Goal: Task Accomplishment & Management: Complete application form

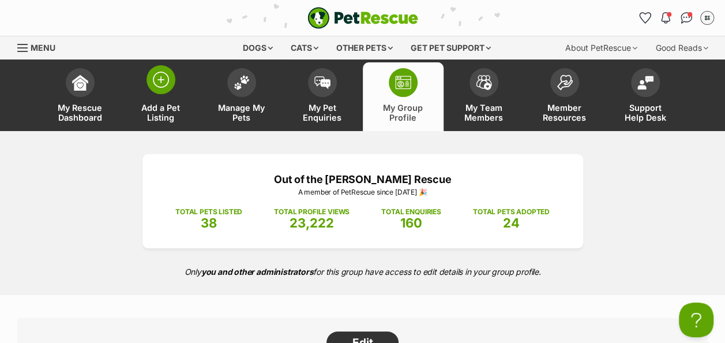
click at [164, 77] on img at bounding box center [161, 79] width 16 height 16
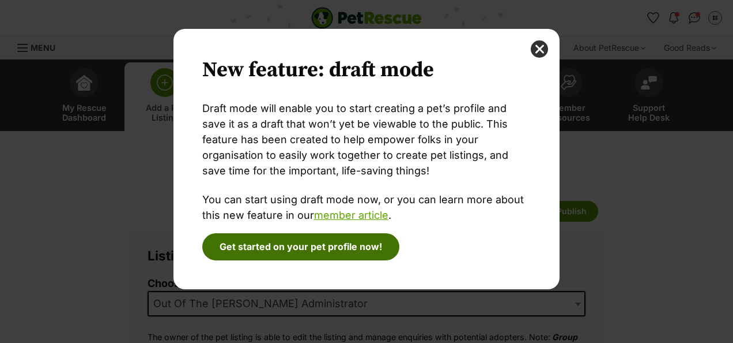
click at [312, 247] on button "Get started on your pet profile now!" at bounding box center [300, 246] width 197 height 27
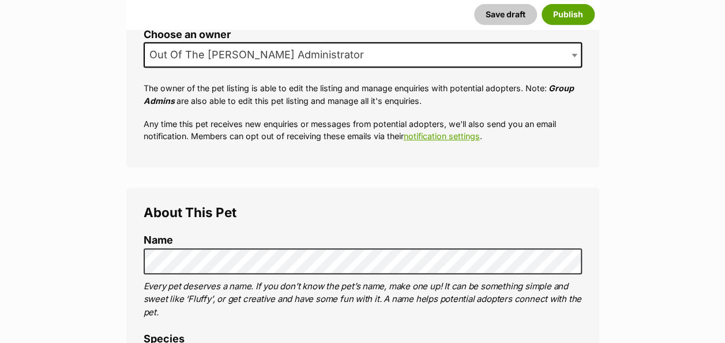
scroll to position [236, 0]
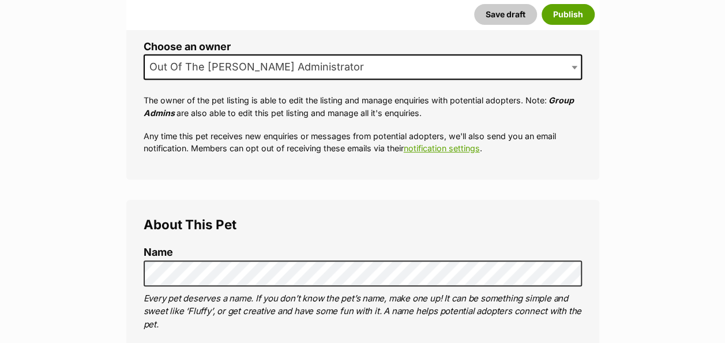
click at [574, 67] on b at bounding box center [574, 67] width 6 height 3
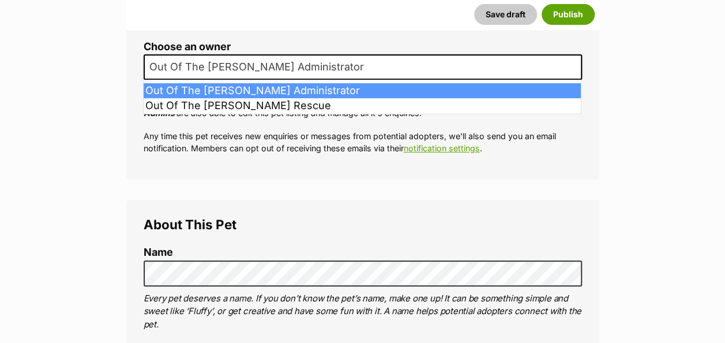
click at [574, 67] on b at bounding box center [574, 67] width 6 height 3
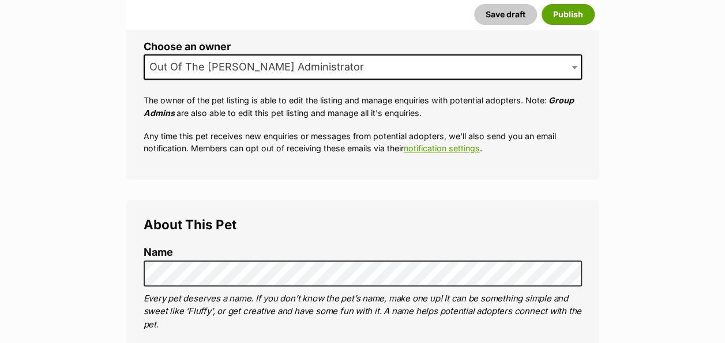
click at [578, 62] on span at bounding box center [576, 66] width 12 height 25
click at [401, 59] on span "Out Of The [PERSON_NAME] Administrator" at bounding box center [363, 66] width 438 height 25
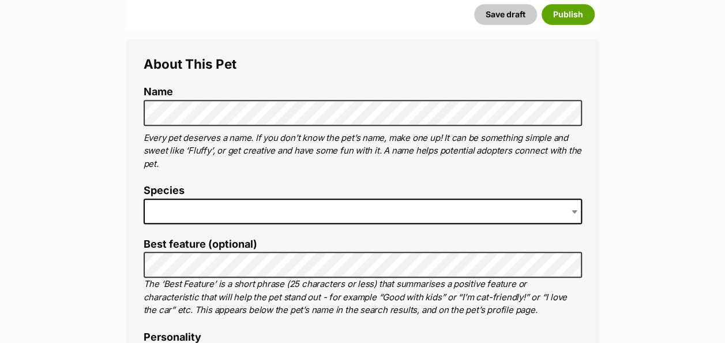
scroll to position [398, 0]
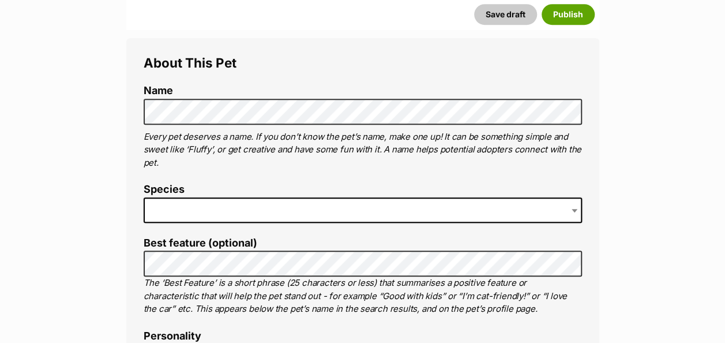
click at [202, 206] on span at bounding box center [363, 209] width 438 height 25
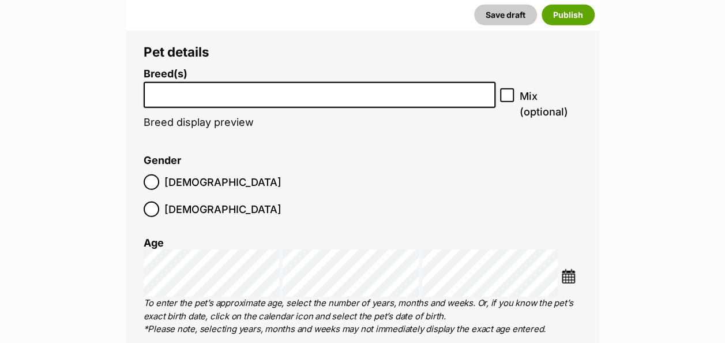
scroll to position [1435, 0]
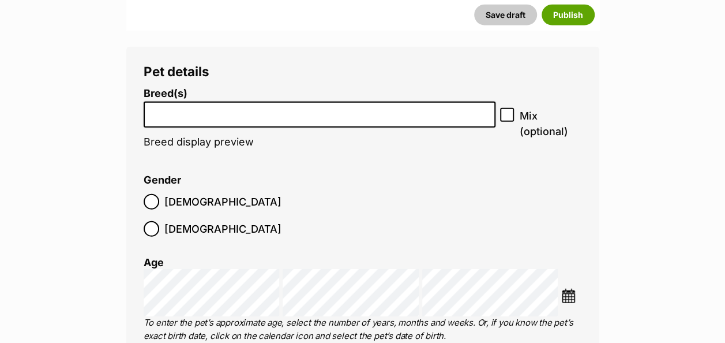
click at [228, 118] on li at bounding box center [320, 115] width 344 height 24
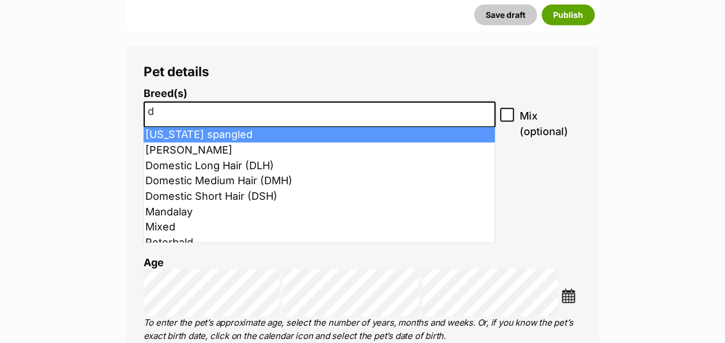
type input "d"
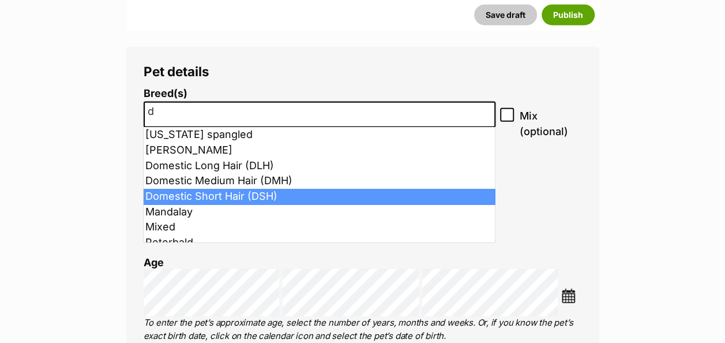
select select "252102"
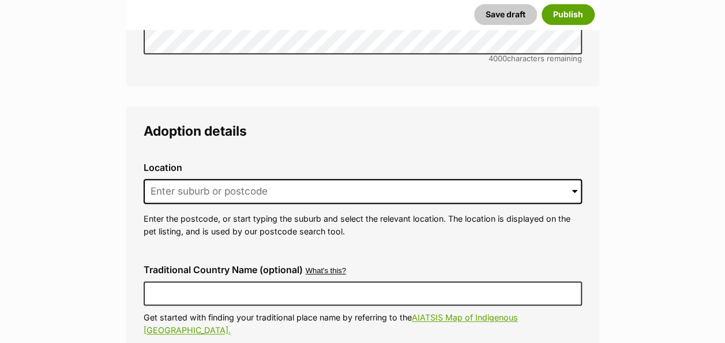
scroll to position [2811, 0]
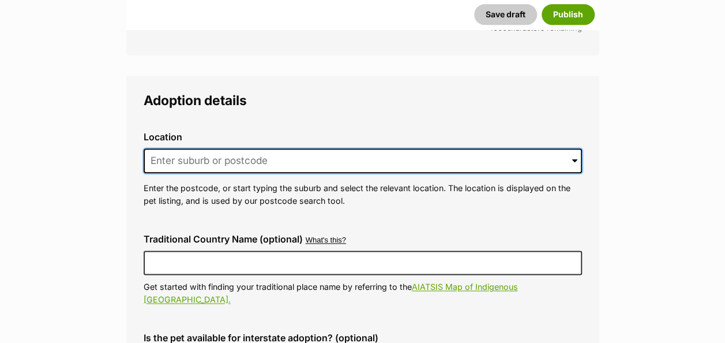
click at [271, 148] on input at bounding box center [363, 160] width 438 height 25
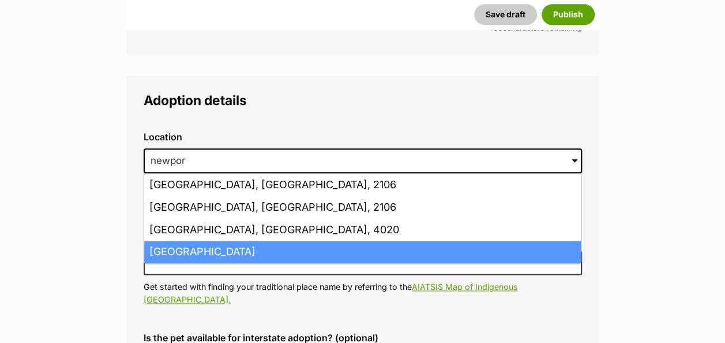
click at [211, 240] on li "Newport, Victoria, 3015" at bounding box center [362, 251] width 436 height 22
type input "Newport, Victoria, 3015"
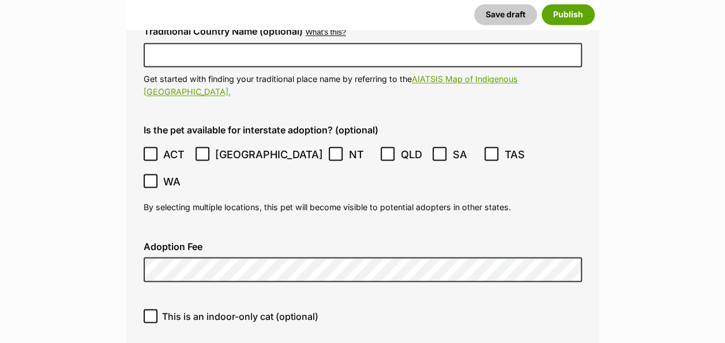
scroll to position [3042, 0]
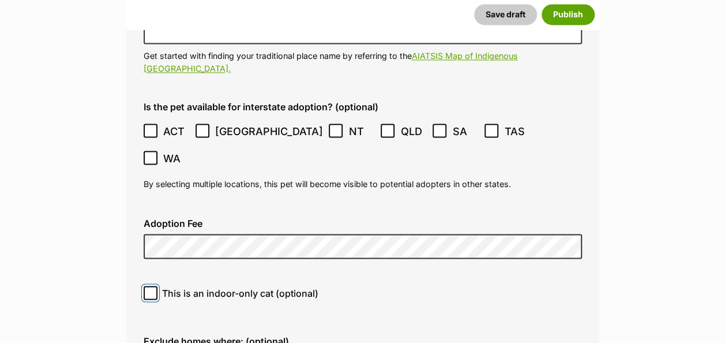
click at [156, 285] on input "This is an indoor-only cat (optional)" at bounding box center [151, 292] width 14 height 14
checkbox input "true"
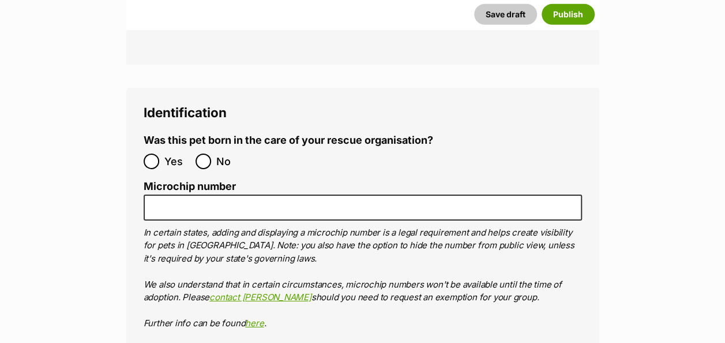
scroll to position [3987, 0]
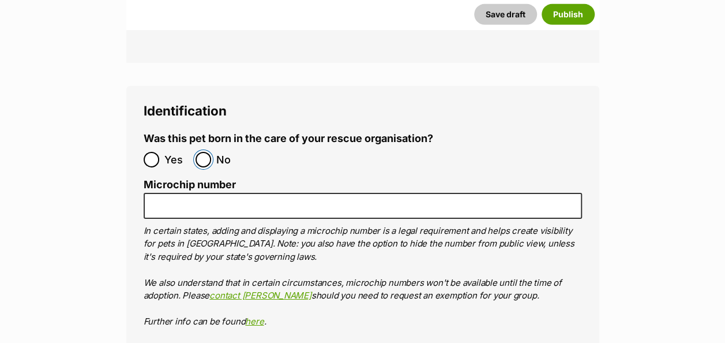
click at [205, 152] on input "No" at bounding box center [203, 160] width 16 height 16
radio input "true"
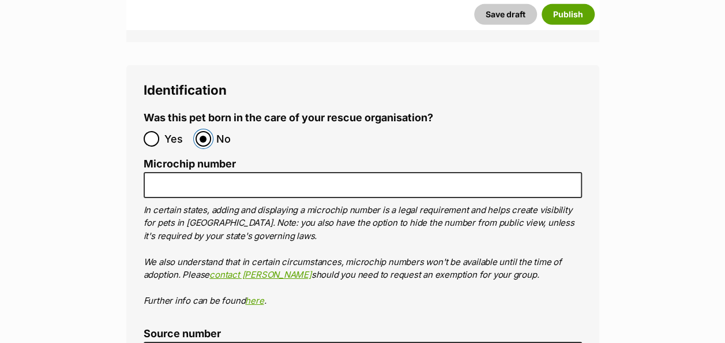
scroll to position [4015, 0]
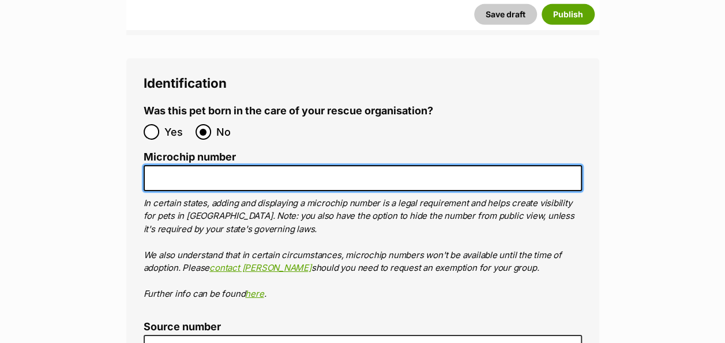
click at [164, 165] on input "Microchip number" at bounding box center [363, 178] width 438 height 26
paste input "991003002818617"
click at [174, 165] on input "991003002818617" at bounding box center [363, 178] width 438 height 26
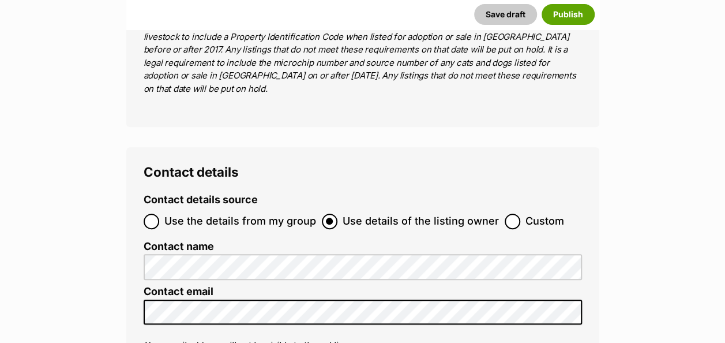
scroll to position [4514, 0]
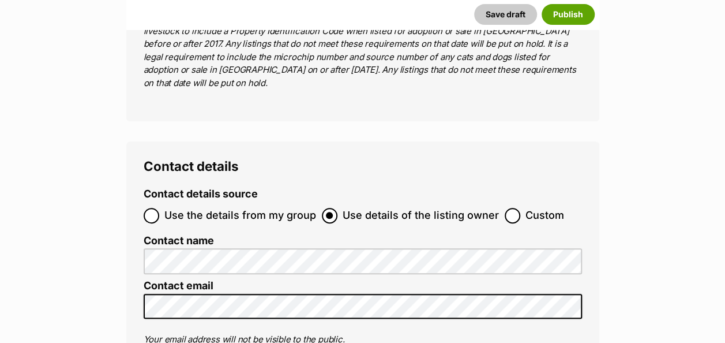
type input "991003002818617"
click at [153, 208] on input "Use the details from my group" at bounding box center [152, 216] width 16 height 16
radio input "true"
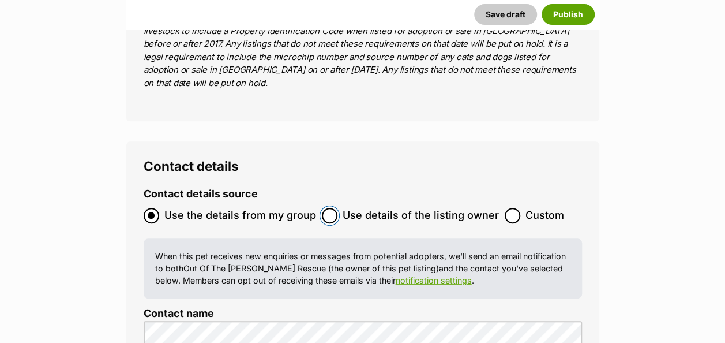
click at [330, 208] on input "Use details of the listing owner" at bounding box center [330, 216] width 16 height 16
radio input "true"
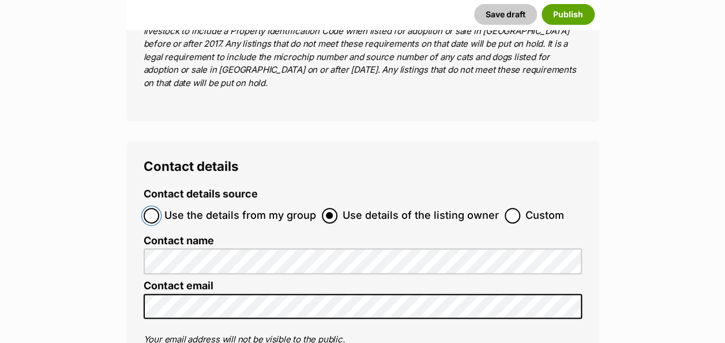
click at [149, 208] on input "Use the details from my group" at bounding box center [152, 216] width 16 height 16
radio input "true"
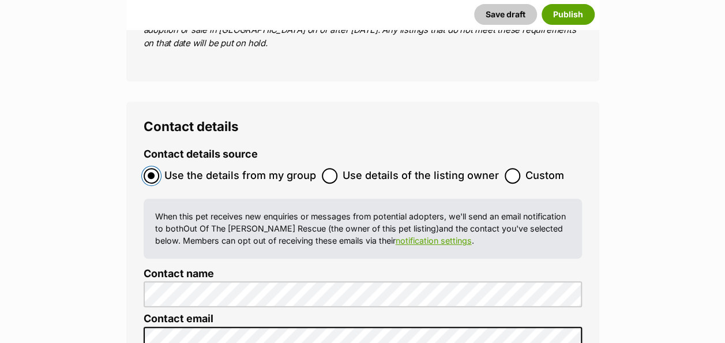
scroll to position [4560, 0]
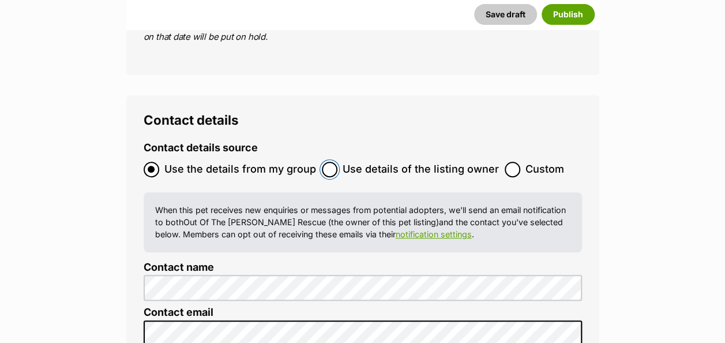
click at [326, 161] on input "Use details of the listing owner" at bounding box center [330, 169] width 16 height 16
radio input "true"
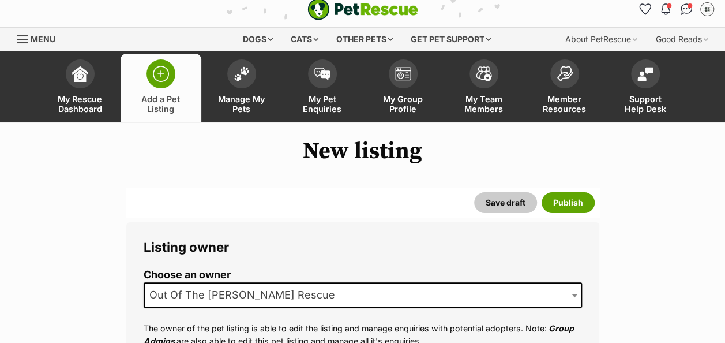
scroll to position [0, 0]
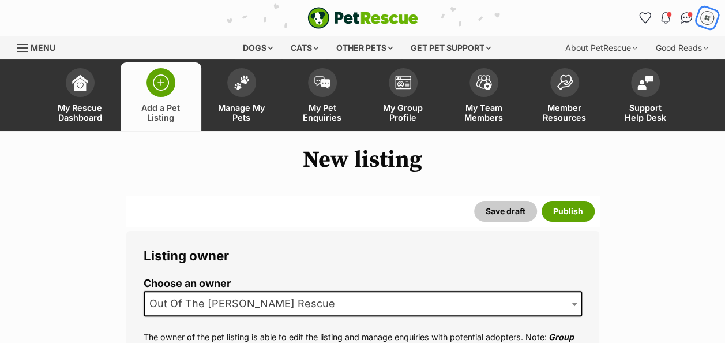
click at [709, 14] on img "My account" at bounding box center [706, 17] width 15 height 15
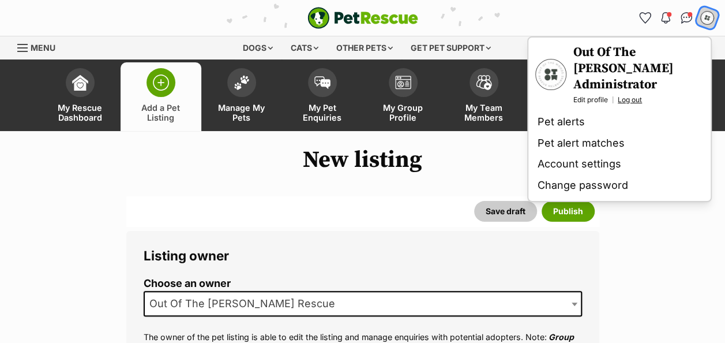
click at [633, 95] on link "Log out" at bounding box center [630, 99] width 24 height 9
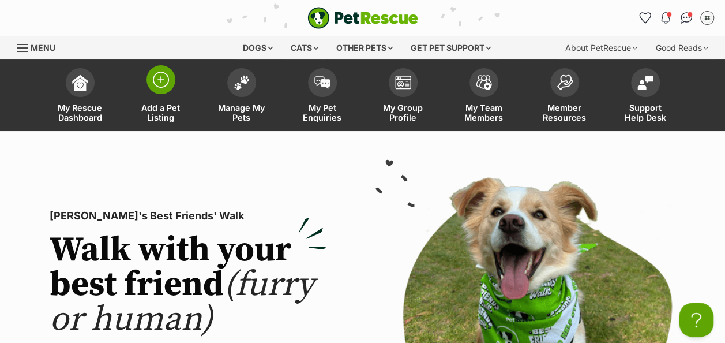
click at [163, 88] on span at bounding box center [160, 79] width 29 height 29
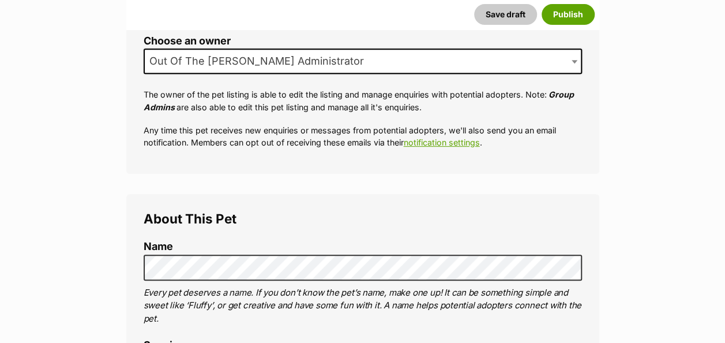
scroll to position [236, 0]
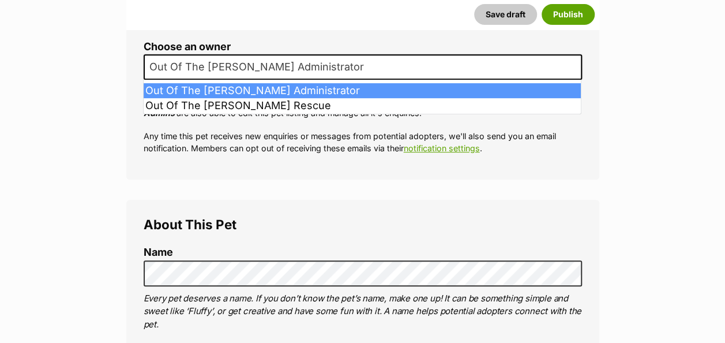
click at [569, 63] on span "Out Of The [PERSON_NAME] Administrator" at bounding box center [363, 66] width 438 height 25
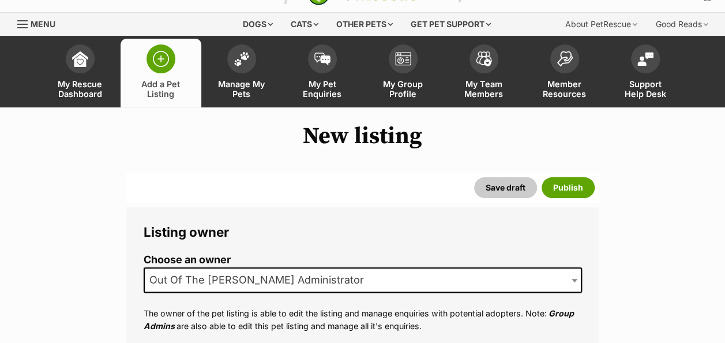
scroll to position [0, 0]
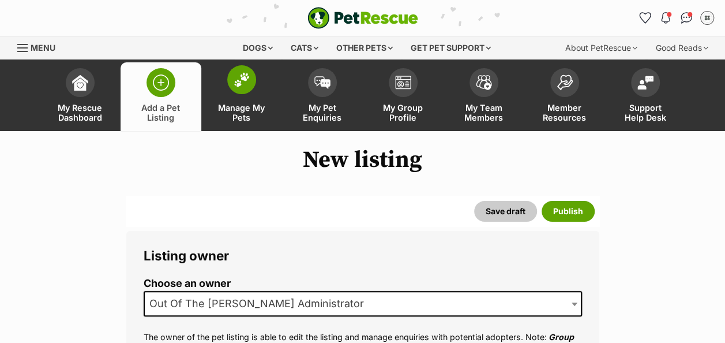
click at [241, 73] on img at bounding box center [242, 79] width 16 height 15
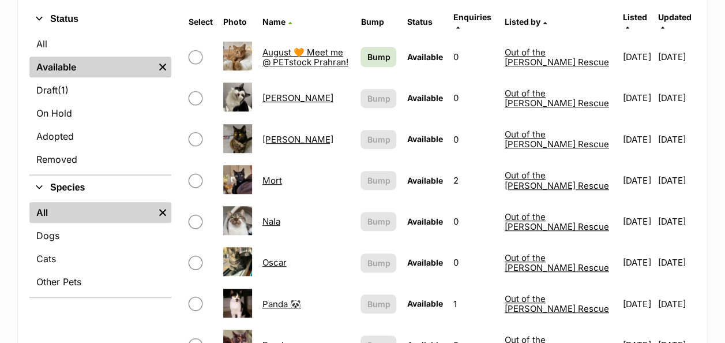
scroll to position [288, 0]
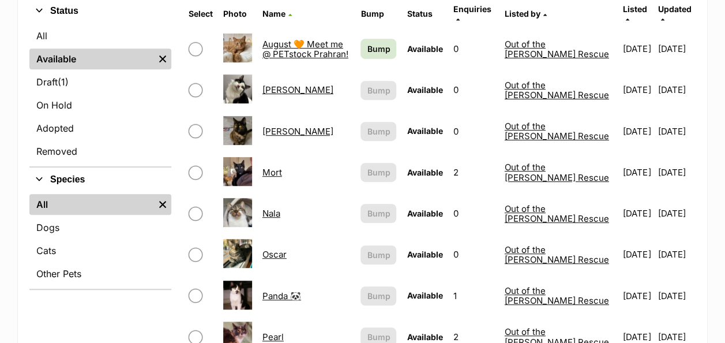
click at [278, 126] on link "[PERSON_NAME]" at bounding box center [297, 131] width 71 height 11
drag, startPoint x: 385, startPoint y: 106, endPoint x: 535, endPoint y: 124, distance: 151.0
click at [535, 124] on tr "[PERSON_NAME] This listing can be bumped [DATE] Bump Available 0 Out of the [PE…" at bounding box center [439, 131] width 510 height 40
click at [283, 290] on link "Panda 🐼" at bounding box center [281, 295] width 39 height 11
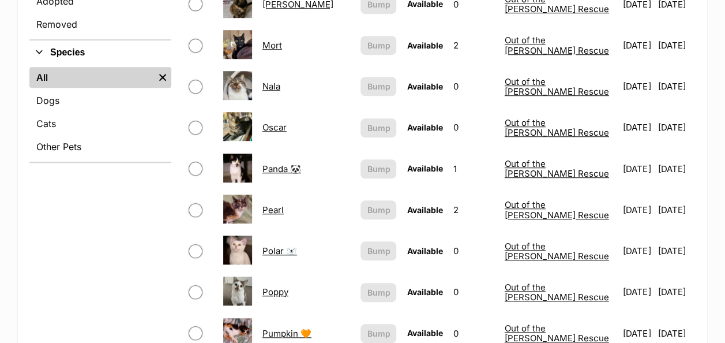
scroll to position [422, 0]
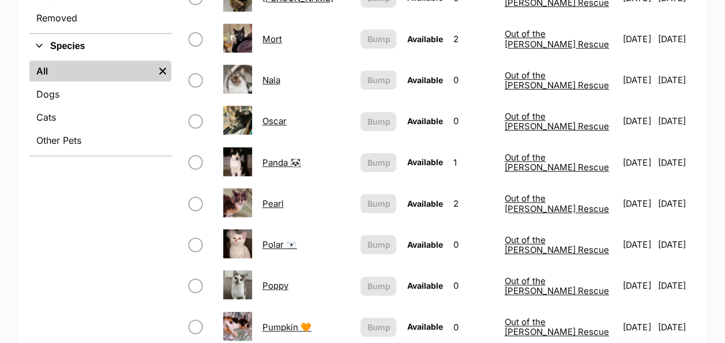
click at [277, 239] on link "Polar 🐻‍❄️" at bounding box center [279, 244] width 35 height 11
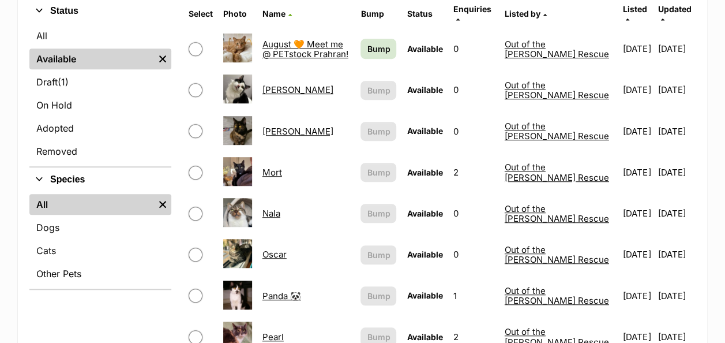
scroll to position [278, 0]
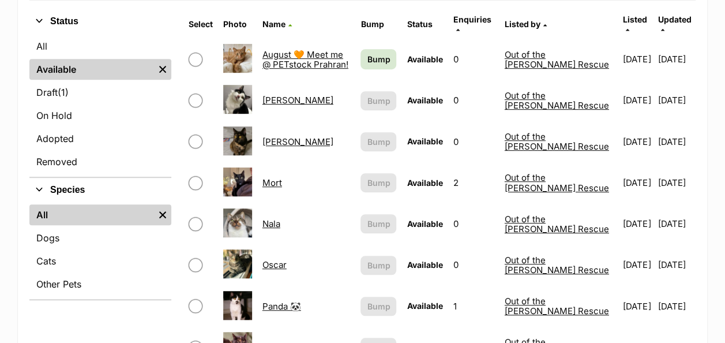
click at [296, 95] on link "Chuck Taylor" at bounding box center [297, 100] width 71 height 11
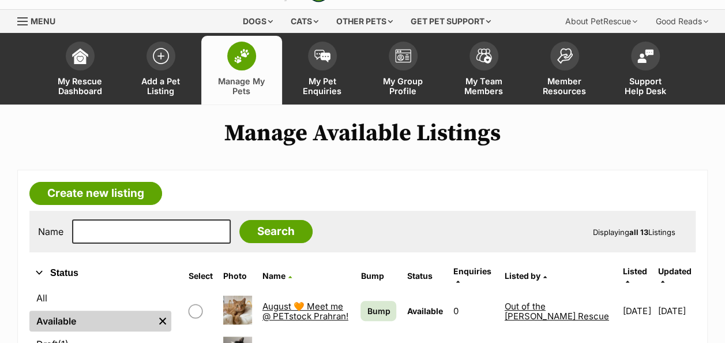
scroll to position [25, 0]
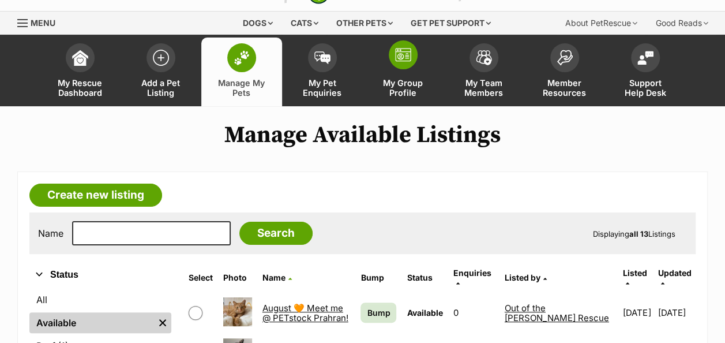
click at [412, 53] on span at bounding box center [403, 54] width 29 height 29
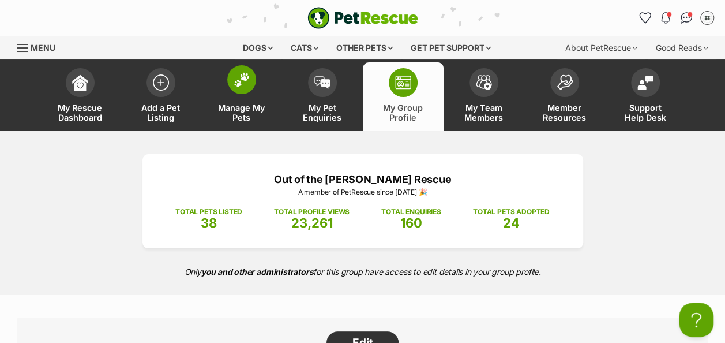
click at [246, 84] on img at bounding box center [242, 79] width 16 height 15
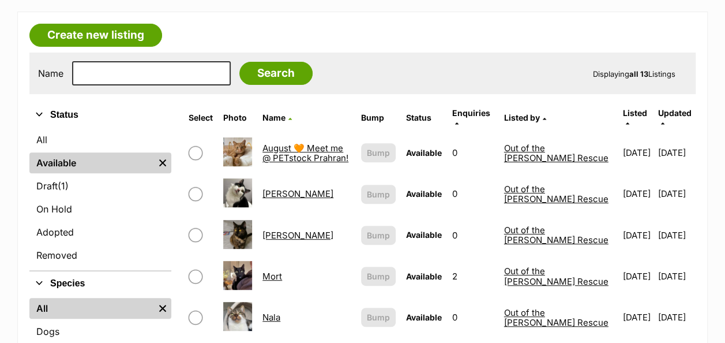
scroll to position [99, 0]
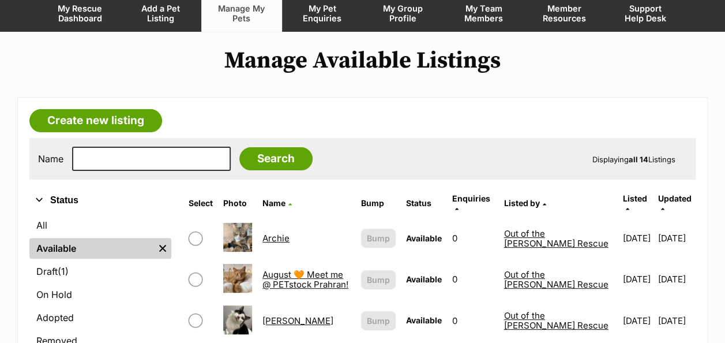
click at [284, 232] on link "Archie" at bounding box center [275, 237] width 27 height 11
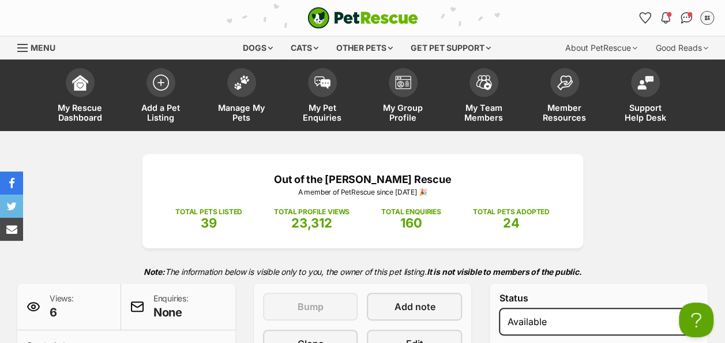
click at [35, 48] on span "Menu" at bounding box center [43, 48] width 25 height 10
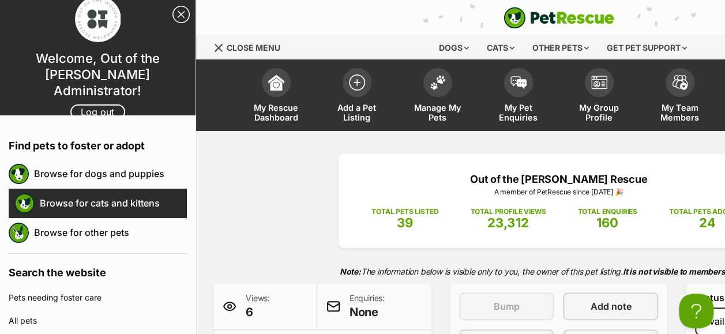
click at [127, 204] on link "Browse for cats and kittens" at bounding box center [113, 203] width 147 height 24
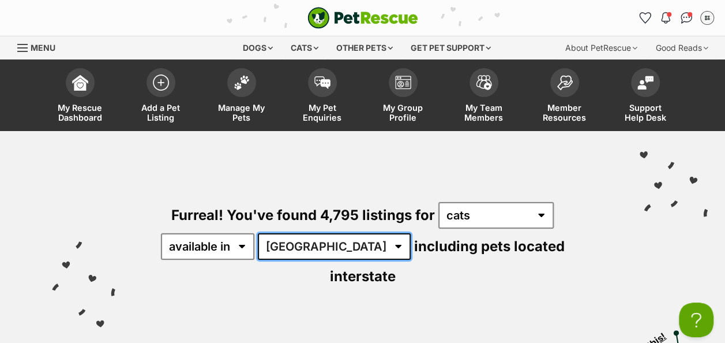
click at [326, 243] on select "[GEOGRAPHIC_DATA] [GEOGRAPHIC_DATA] [GEOGRAPHIC_DATA] [GEOGRAPHIC_DATA] [GEOGRA…" at bounding box center [334, 246] width 153 height 27
select select "VIC"
click at [259, 233] on select "[GEOGRAPHIC_DATA] [GEOGRAPHIC_DATA] [GEOGRAPHIC_DATA] [GEOGRAPHIC_DATA] [GEOGRA…" at bounding box center [334, 246] width 153 height 27
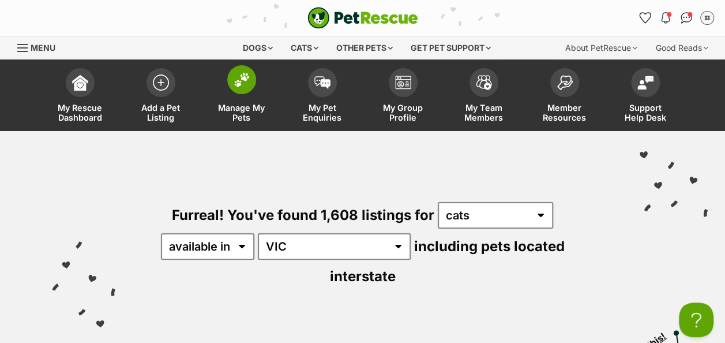
click at [251, 80] on span at bounding box center [241, 79] width 29 height 29
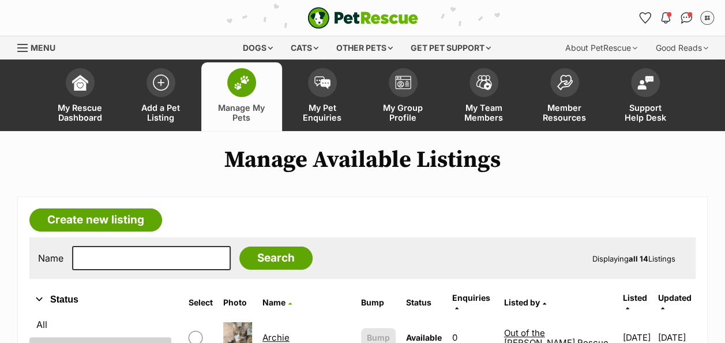
click at [284, 332] on link "Archie" at bounding box center [275, 337] width 27 height 11
